Goal: Information Seeking & Learning: Learn about a topic

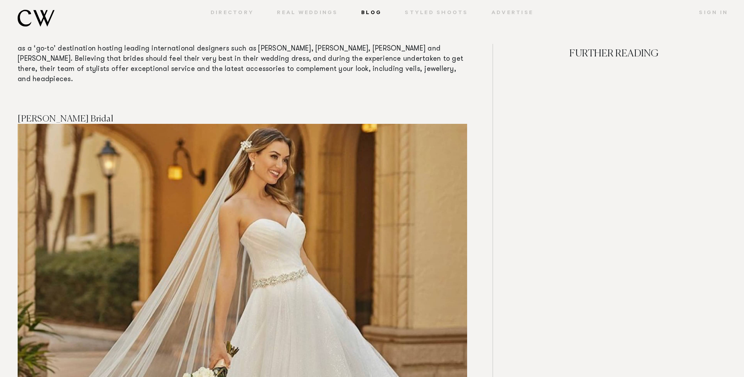
scroll to position [3959, 0]
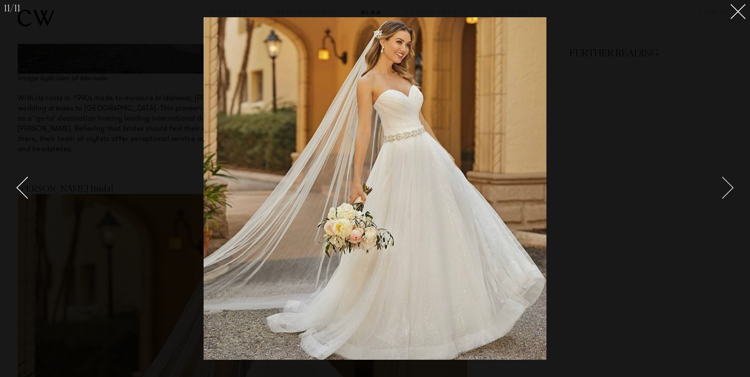
click at [729, 189] on div "Next slide" at bounding box center [722, 188] width 22 height 22
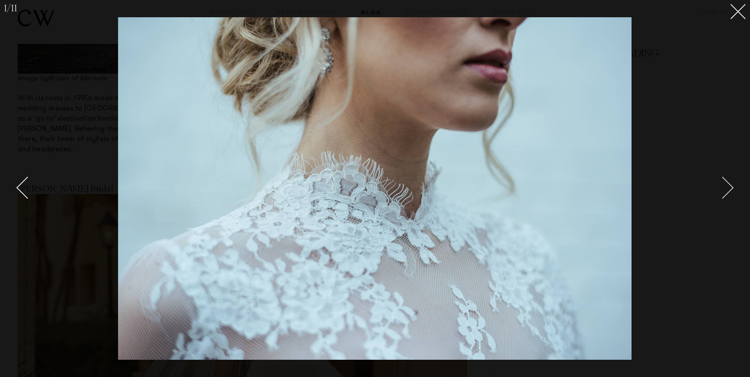
click at [729, 189] on div "Next slide" at bounding box center [722, 188] width 22 height 22
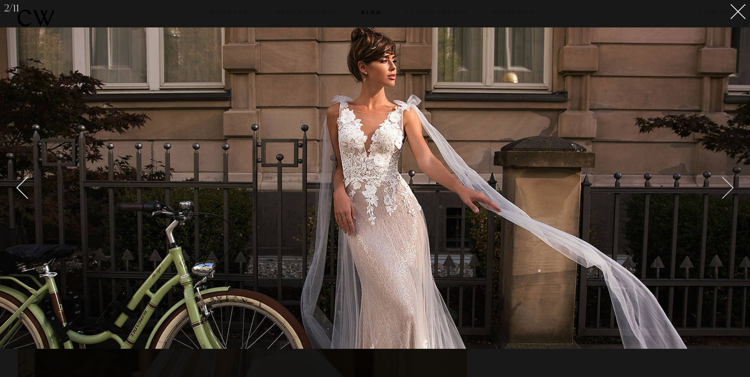
click at [729, 189] on div "Next slide" at bounding box center [722, 188] width 22 height 22
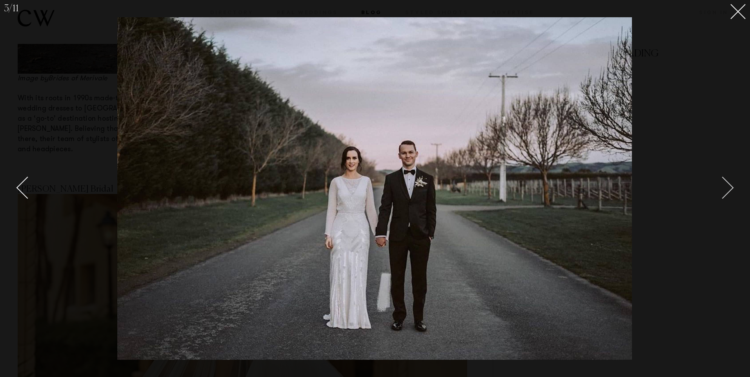
click at [729, 189] on div "Next slide" at bounding box center [722, 188] width 22 height 22
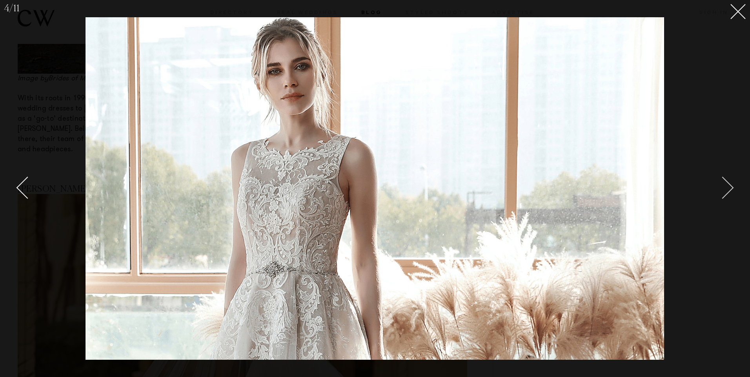
click at [729, 189] on div "Next slide" at bounding box center [722, 188] width 22 height 22
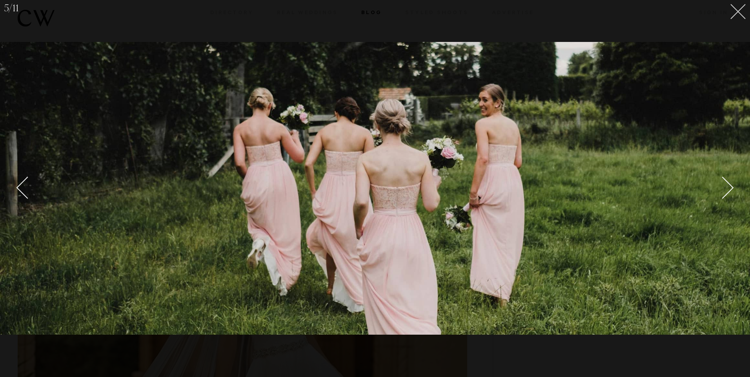
click at [737, 13] on line at bounding box center [737, 11] width 15 height 15
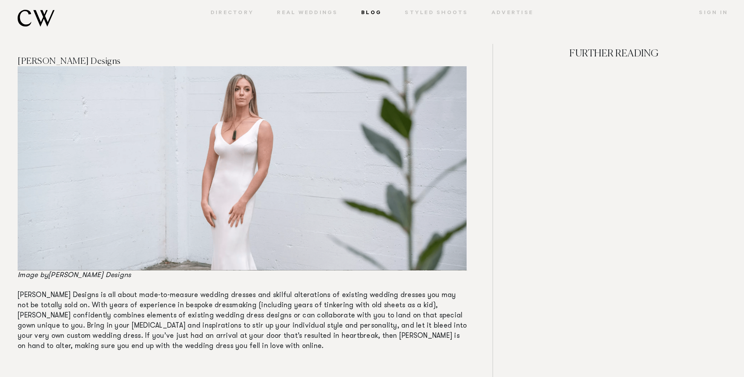
scroll to position [3332, 0]
click at [427, 13] on link "Styled Shoots" at bounding box center [436, 13] width 87 height 7
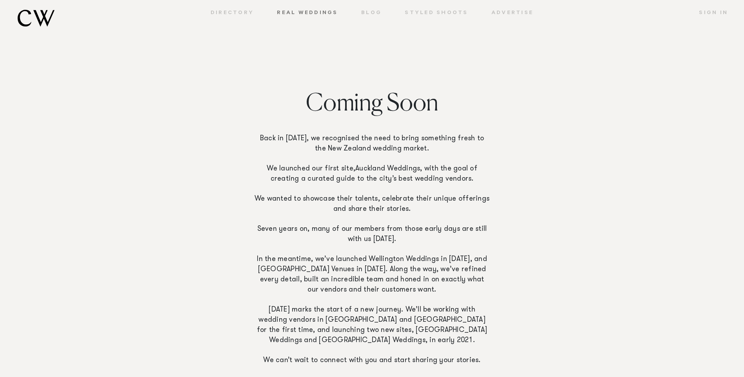
click at [308, 11] on link "Real Weddings" at bounding box center [307, 13] width 84 height 7
click at [299, 11] on link "Real Weddings" at bounding box center [307, 13] width 84 height 7
click at [239, 11] on link "Directory" at bounding box center [232, 13] width 67 height 7
